Goal: Task Accomplishment & Management: Complete application form

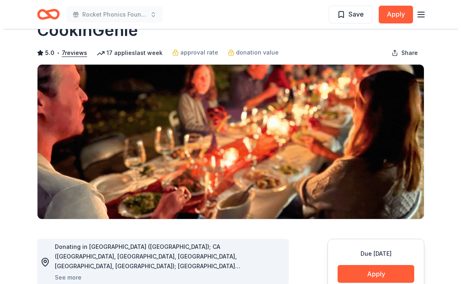
scroll to position [40, 0]
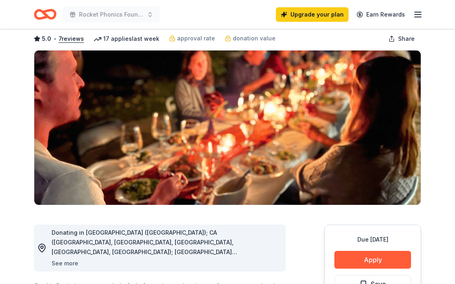
click at [69, 267] on button "See more" at bounding box center [65, 263] width 27 height 10
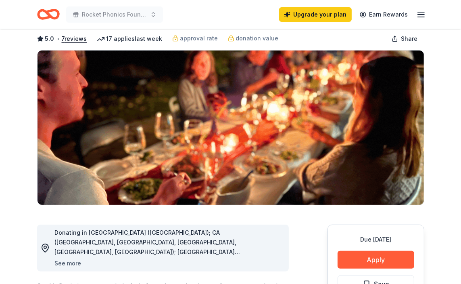
click at [69, 243] on body "Rocket Phonics Foundation Spring Fundraiser - I Can! Upgrade your plan Earn Rew…" at bounding box center [230, 102] width 461 height 284
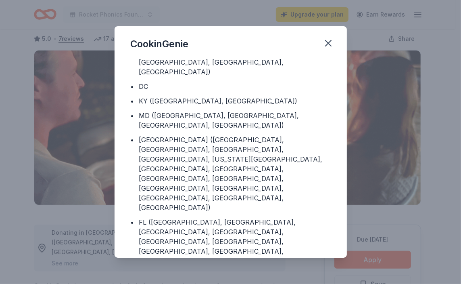
scroll to position [81, 0]
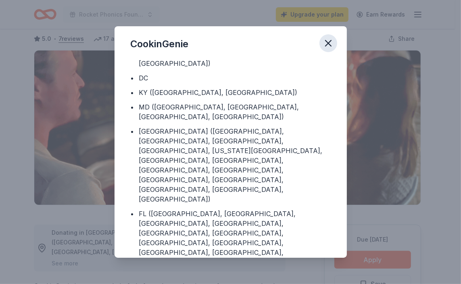
click at [323, 39] on icon "button" at bounding box center [328, 43] width 11 height 11
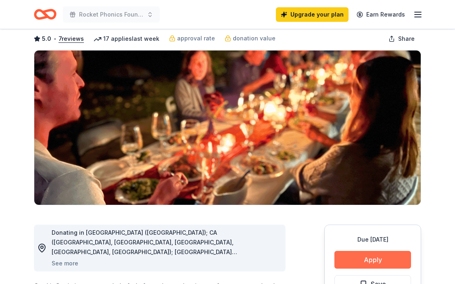
click at [361, 262] on button "Apply" at bounding box center [372, 259] width 77 height 18
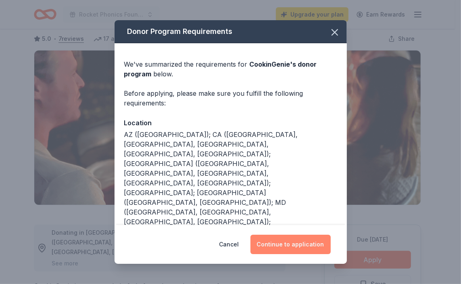
click at [311, 240] on button "Continue to application" at bounding box center [290, 243] width 80 height 19
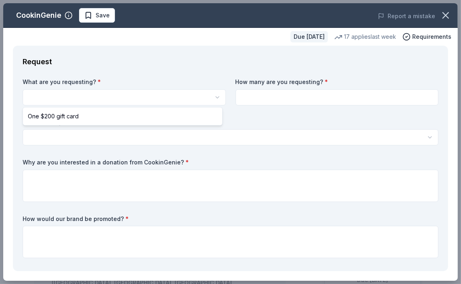
scroll to position [0, 0]
click at [126, 100] on html "Rocket Phonics Foundation Spring Fundraiser - I Can! Save Apply Due in 208 days…" at bounding box center [230, 142] width 461 height 284
select select "One $200 gift card"
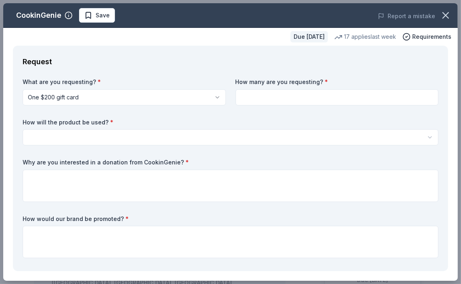
click at [254, 98] on input at bounding box center [337, 97] width 203 height 16
type input "1"
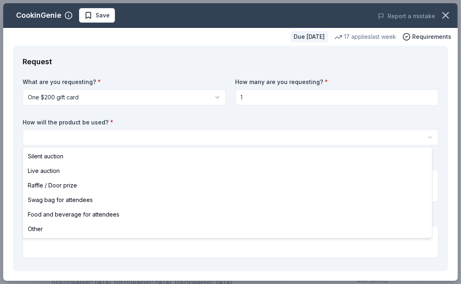
click at [148, 135] on html "Rocket Phonics Foundation Spring Fundraiser - I Can! Save Apply Due in 208 days…" at bounding box center [230, 142] width 461 height 284
select select "silentAuction"
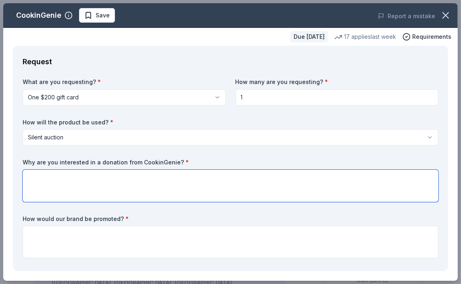
click at [80, 186] on textarea at bounding box center [231, 185] width 416 height 32
click at [87, 182] on textarea at bounding box center [231, 185] width 416 height 32
paste textarea "We’re seeking a donation from CookinGenie because their in-home chef experience…"
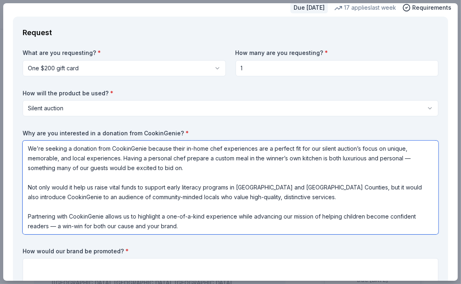
scroll to position [121, 0]
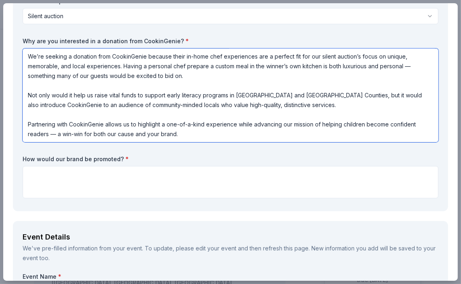
type textarea "We’re seeking a donation from CookinGenie because their in-home chef experience…"
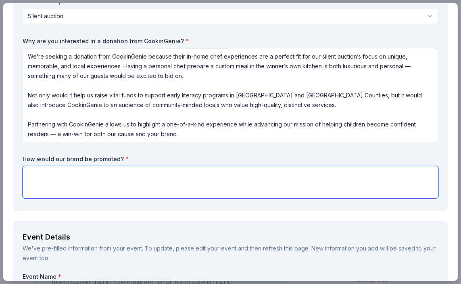
click at [81, 178] on textarea at bounding box center [231, 182] width 416 height 32
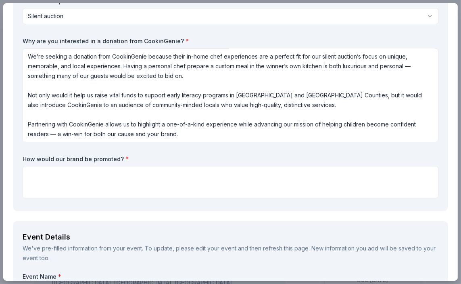
click at [88, 163] on div "How would our brand be promoted? *" at bounding box center [231, 177] width 416 height 44
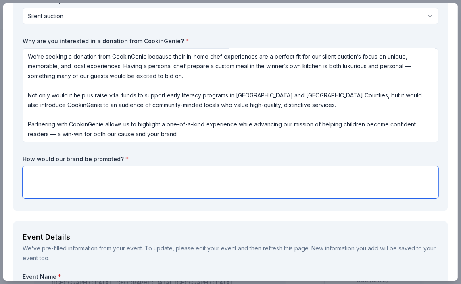
click at [75, 177] on textarea at bounding box center [231, 182] width 416 height 32
paste textarea "Your brand will be prominently featured before, during, and after our "I CAN Re…"
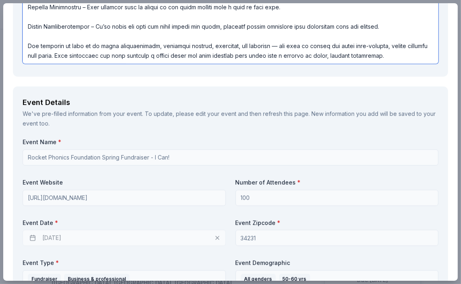
scroll to position [434, 0]
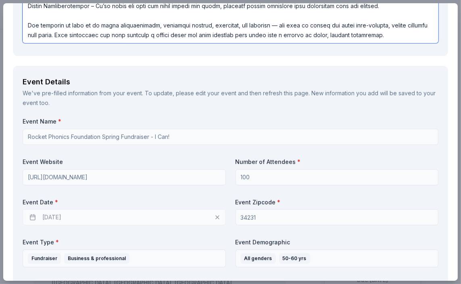
type textarea "Your brand will be prominently featured before, during, and after our "I CAN Re…"
click at [55, 217] on div "03/13/2026" at bounding box center [124, 217] width 203 height 16
click at [34, 219] on div "03/13/2026" at bounding box center [124, 217] width 203 height 16
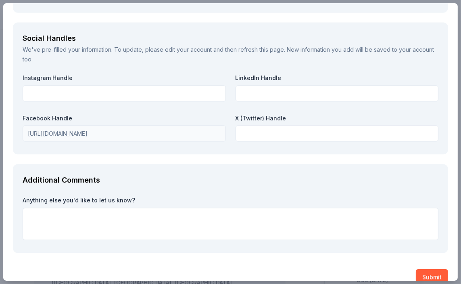
scroll to position [1374, 0]
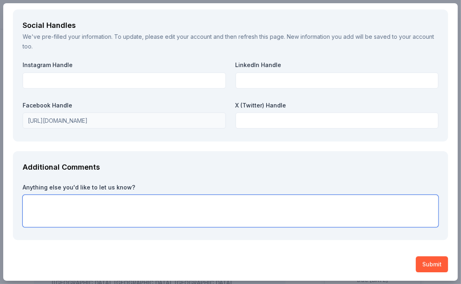
click at [88, 204] on textarea at bounding box center [231, 210] width 416 height 32
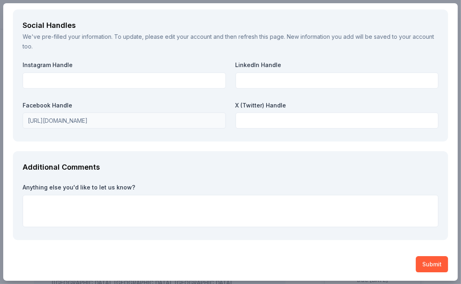
drag, startPoint x: 131, startPoint y: 183, endPoint x: 12, endPoint y: 182, distance: 119.4
click at [24, 185] on label "Anything else you'd like to let us know?" at bounding box center [231, 187] width 416 height 8
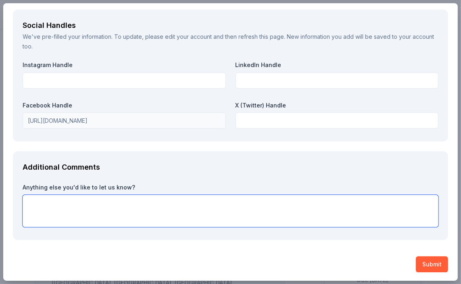
click at [102, 195] on textarea at bounding box center [231, 210] width 416 height 32
paste textarea "Yes — we’d like you to know that your donation isn’t just an item in a silent a…"
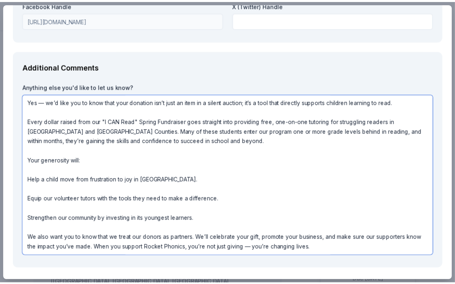
scroll to position [1503, 0]
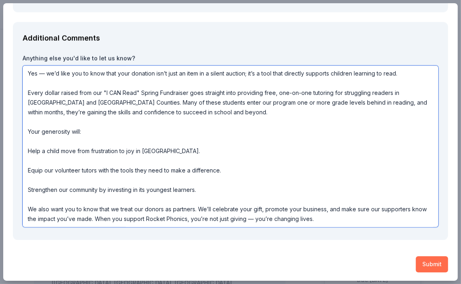
type textarea "Yes — we’d like you to know that your donation isn’t just an item in a silent a…"
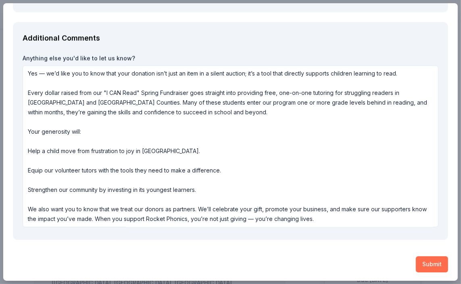
click at [431, 260] on button "Submit" at bounding box center [432, 264] width 32 height 16
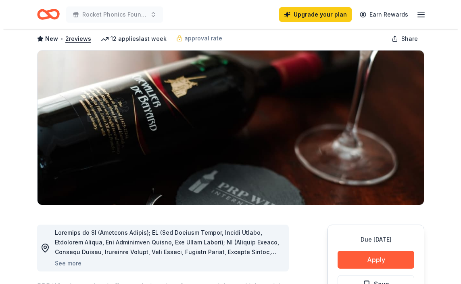
scroll to position [81, 0]
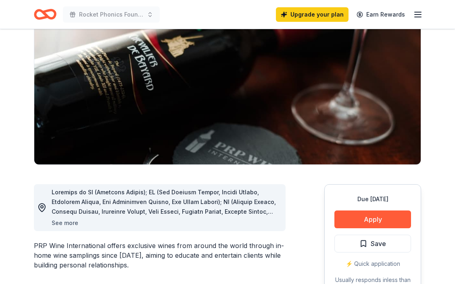
click at [56, 221] on button "See more" at bounding box center [65, 223] width 27 height 10
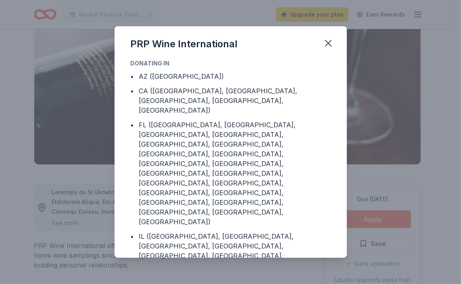
click at [389, 221] on div "PRP Wine International Donating in • AZ ([GEOGRAPHIC_DATA]) • CA ([GEOGRAPHIC_D…" at bounding box center [230, 142] width 461 height 284
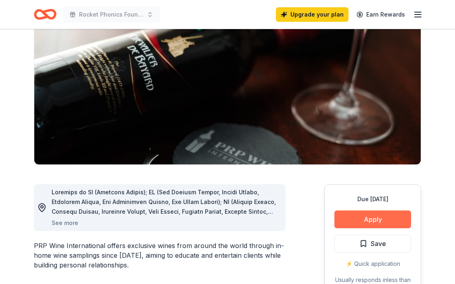
click at [382, 220] on button "Apply" at bounding box center [372, 219] width 77 height 18
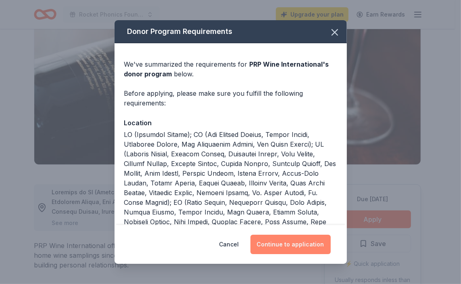
click at [292, 248] on button "Continue to application" at bounding box center [290, 243] width 80 height 19
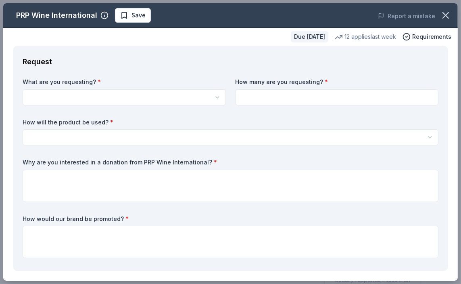
click at [65, 99] on html "Rocket Phonics Foundation Spring Fundraiser - I Can! Upgrade your plan Earn Rew…" at bounding box center [230, 61] width 461 height 284
click at [65, 99] on html "Rocket Phonics Foundation Spring Fundraiser - I Can! Save Apply Due in 208 days…" at bounding box center [230, 142] width 461 height 284
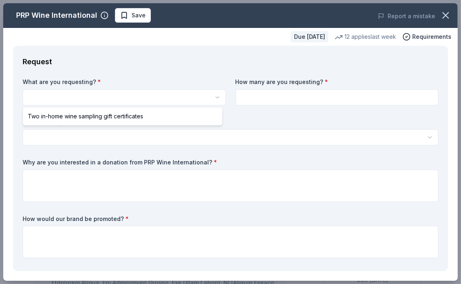
select select "Two in-home wine sampling gift certificates"
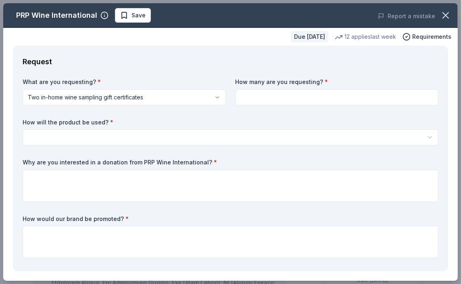
click at [240, 103] on input at bounding box center [337, 97] width 203 height 16
type input "1"
click at [112, 142] on html "Rocket Phonics Foundation Spring Fundraiser - I Can! Save Apply Due in 208 days…" at bounding box center [230, 142] width 461 height 284
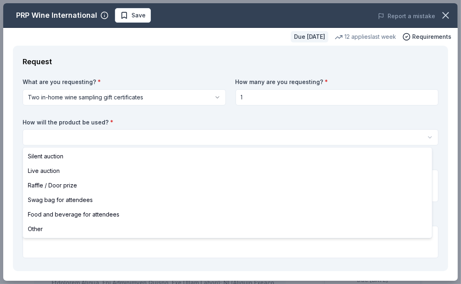
select select "silentAuction"
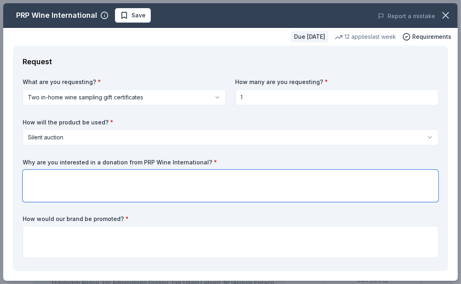
click at [65, 180] on textarea at bounding box center [231, 185] width 416 height 32
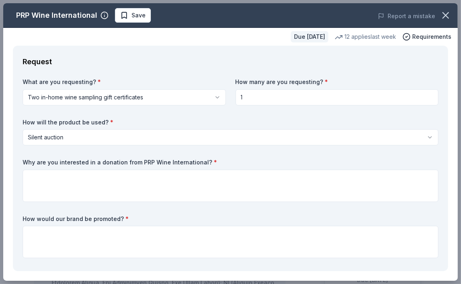
drag, startPoint x: 208, startPoint y: 165, endPoint x: 33, endPoint y: 162, distance: 175.0
click at [33, 162] on label "Why are you interested in a donation from PRP Wine International? *" at bounding box center [231, 162] width 416 height 8
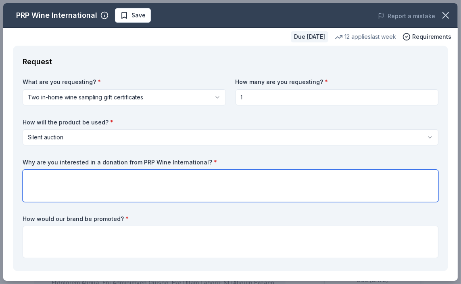
click at [57, 180] on textarea at bounding box center [231, 185] width 416 height 32
click at [76, 194] on textarea at bounding box center [231, 185] width 416 height 32
click at [69, 184] on textarea at bounding box center [231, 185] width 416 height 32
paste textarea "We’re interested in partnering with PRP Wine International because your private…"
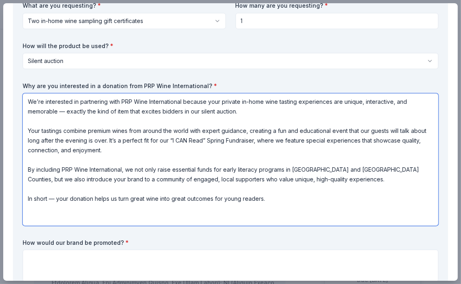
scroll to position [178, 0]
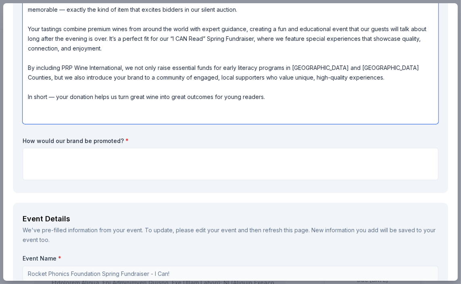
type textarea "We’re interested in partnering with PRP Wine International because your private…"
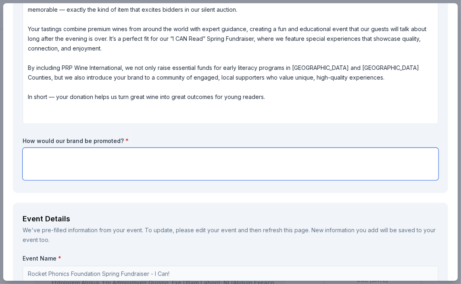
click at [59, 158] on textarea at bounding box center [231, 164] width 416 height 32
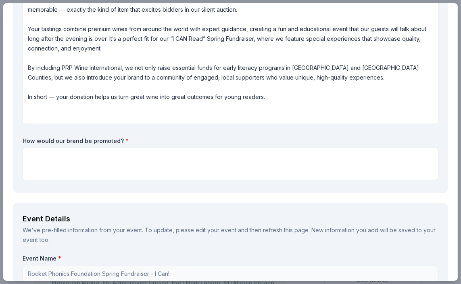
click at [60, 147] on div "How would our brand be promoted? *" at bounding box center [231, 159] width 416 height 44
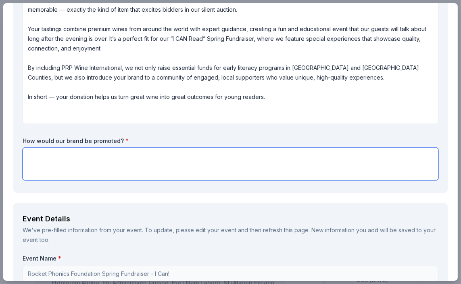
click at [56, 157] on textarea at bounding box center [231, 164] width 416 height 32
paste textarea "Your brand will be featured prominently before, during, and after our “I CAN Re…"
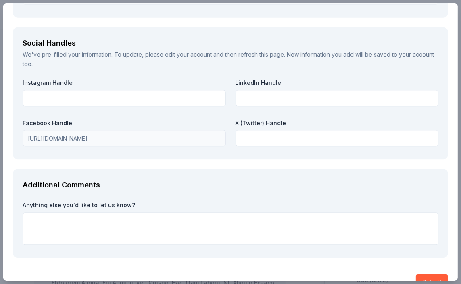
scroll to position [1445, 0]
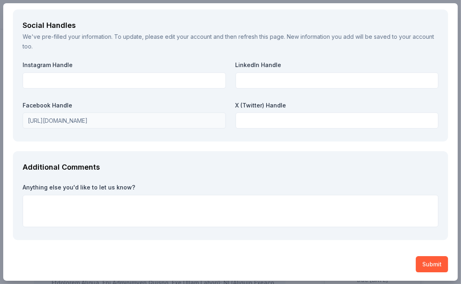
type textarea "Your brand will be featured prominently before, during, and after our “I CAN Re…"
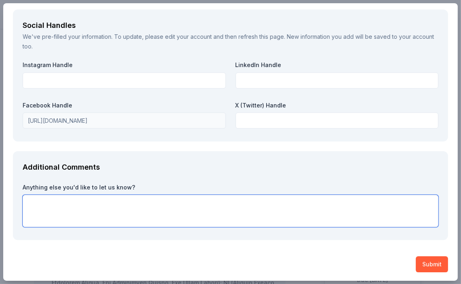
click at [71, 200] on textarea at bounding box center [231, 210] width 416 height 32
click at [131, 213] on textarea at bounding box center [231, 210] width 416 height 32
click at [83, 206] on textarea at bounding box center [231, 210] width 416 height 32
click at [50, 206] on textarea at bounding box center [231, 210] width 416 height 32
paste textarea "Yes — we’d like you to know that your donation would directly help children in …"
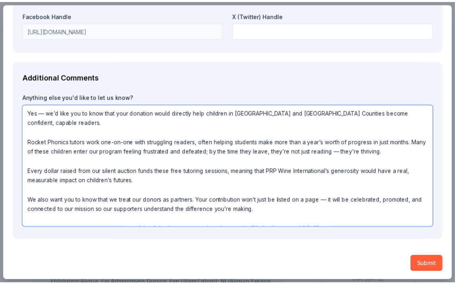
scroll to position [0, 0]
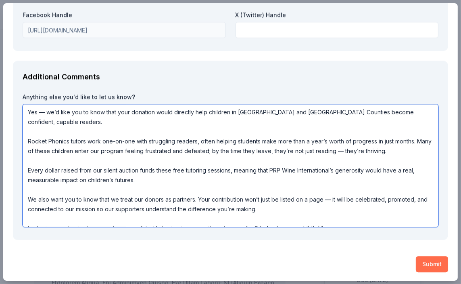
type textarea "Yes — we’d like you to know that your donation would directly help children in …"
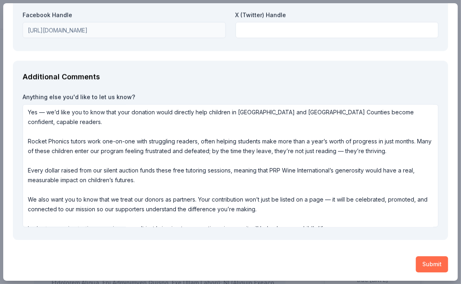
click at [423, 262] on button "Submit" at bounding box center [432, 264] width 32 height 16
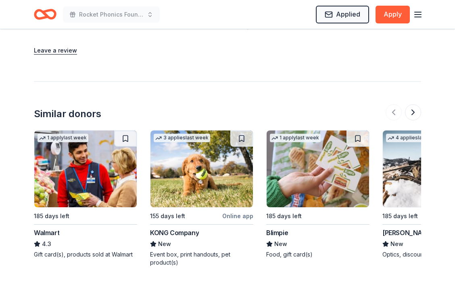
scroll to position [847, 0]
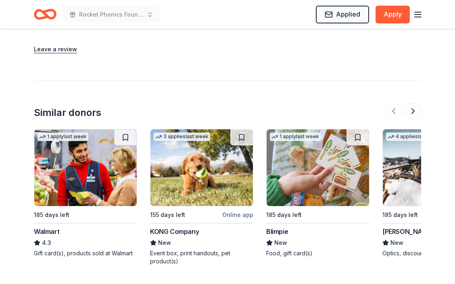
click at [168, 229] on div "KONG Company" at bounding box center [174, 231] width 49 height 10
click at [410, 108] on button at bounding box center [413, 111] width 16 height 16
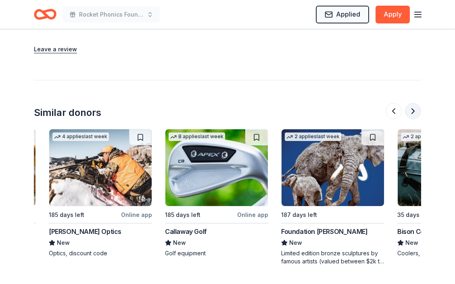
scroll to position [0, 348]
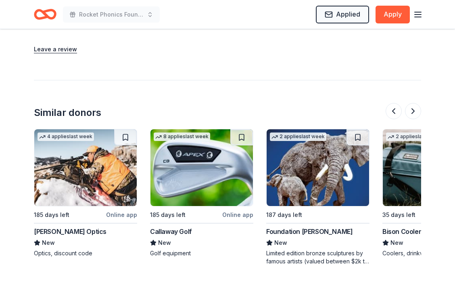
click at [180, 229] on div "Callaway Golf" at bounding box center [171, 231] width 42 height 10
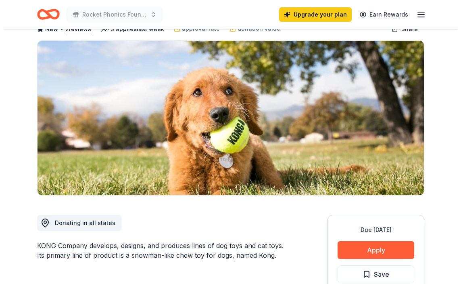
scroll to position [81, 0]
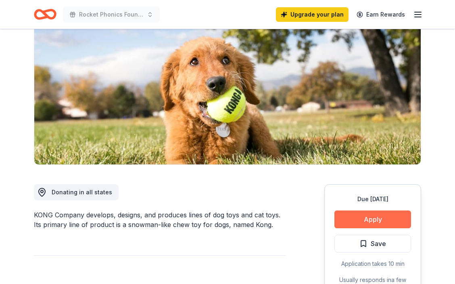
click at [378, 217] on button "Apply" at bounding box center [372, 219] width 77 height 18
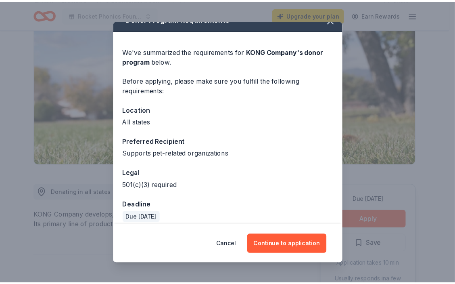
scroll to position [20, 0]
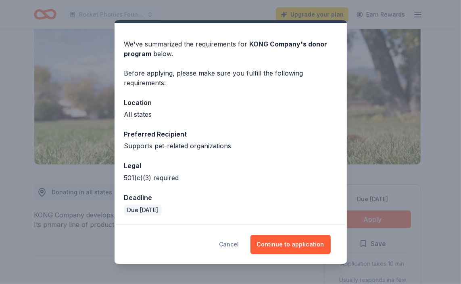
click at [239, 244] on button "Cancel" at bounding box center [229, 243] width 20 height 19
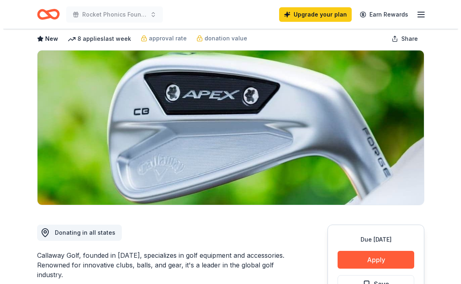
scroll to position [81, 0]
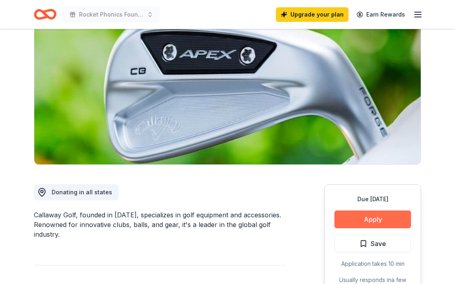
click at [366, 223] on button "Apply" at bounding box center [372, 219] width 77 height 18
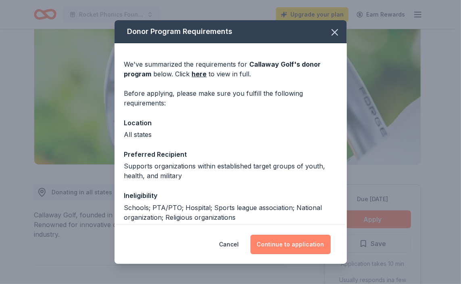
click at [286, 242] on button "Continue to application" at bounding box center [290, 243] width 80 height 19
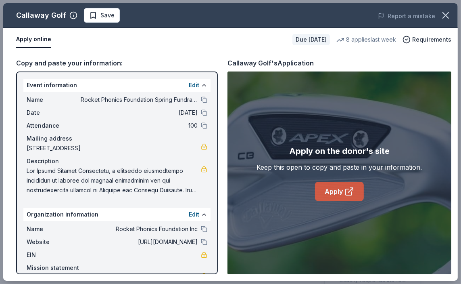
click at [326, 191] on link "Apply" at bounding box center [339, 190] width 49 height 19
